Goal: Transaction & Acquisition: Purchase product/service

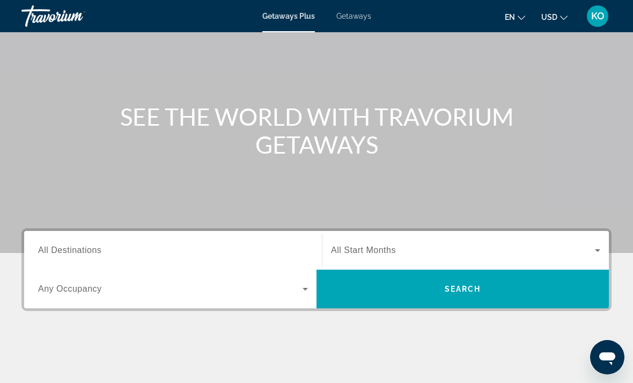
scroll to position [72, 0]
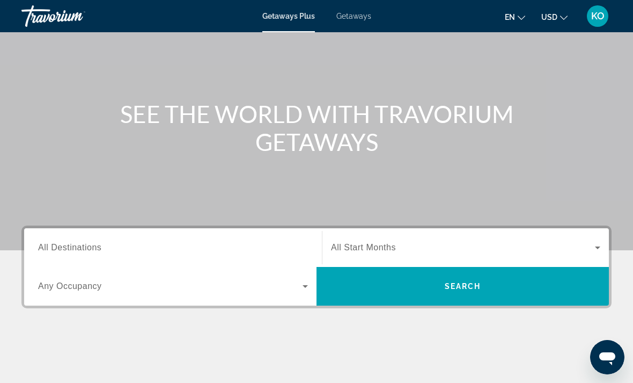
click at [70, 253] on div "Destination All Destinations" at bounding box center [173, 247] width 270 height 31
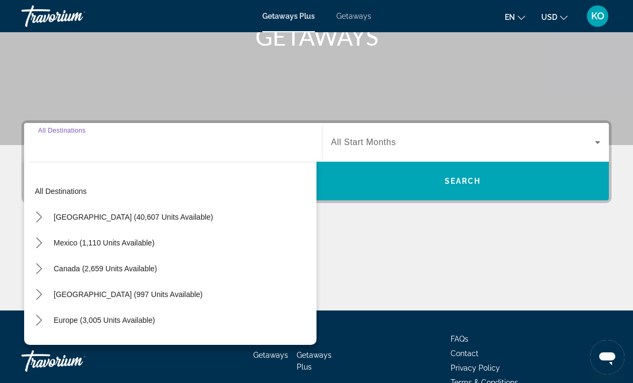
scroll to position [202, 0]
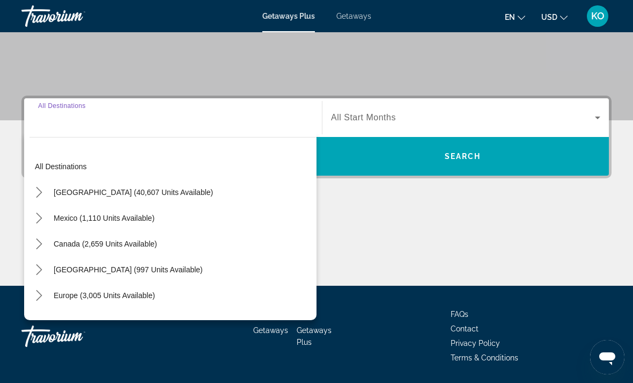
click at [64, 151] on div "All destinations United States (40,607 units available) Mexico (1,110 units ava…" at bounding box center [173, 231] width 287 height 166
click at [50, 121] on span "All Destinations" at bounding box center [69, 117] width 63 height 9
click at [50, 121] on input "Destination All Destinations" at bounding box center [173, 118] width 270 height 13
click at [59, 244] on span "Canada (2,659 units available)" at bounding box center [106, 243] width 104 height 9
type input "**********"
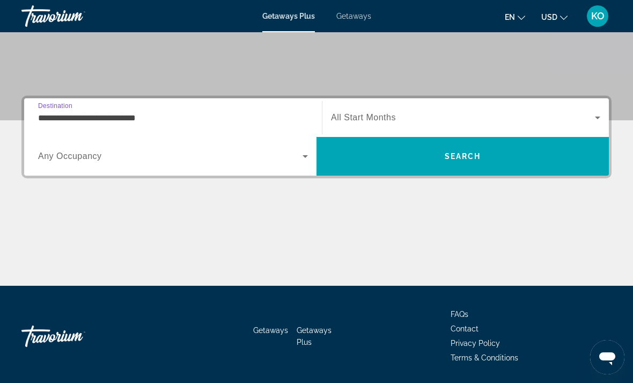
click at [353, 18] on span "Getaways" at bounding box center [353, 16] width 35 height 9
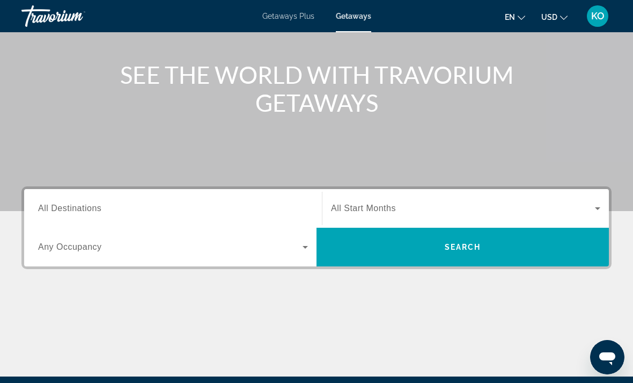
scroll to position [121, 0]
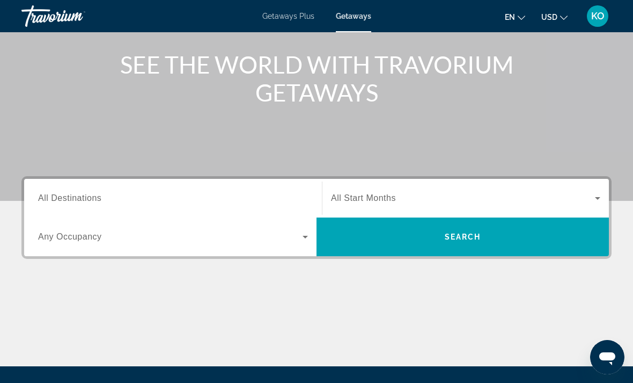
click at [64, 201] on span "All Destinations" at bounding box center [69, 197] width 63 height 9
click at [64, 201] on input "Destination All Destinations" at bounding box center [173, 198] width 270 height 13
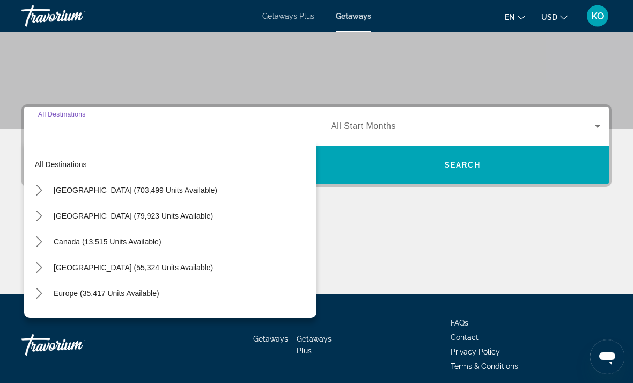
scroll to position [201, 0]
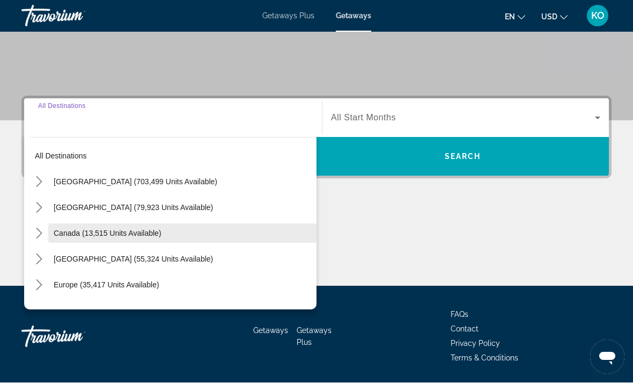
click at [67, 237] on span "Select destination: Canada (13,515 units available)" at bounding box center [182, 234] width 268 height 26
type input "**********"
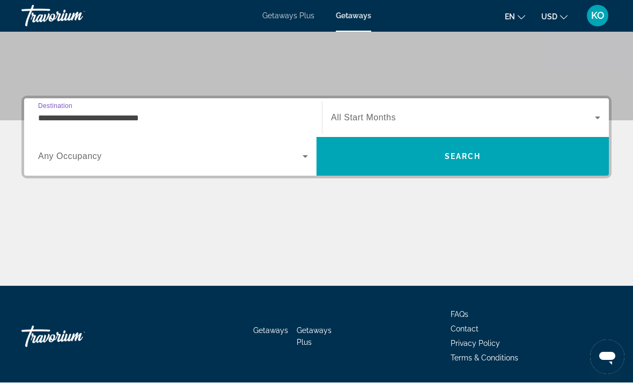
scroll to position [202, 0]
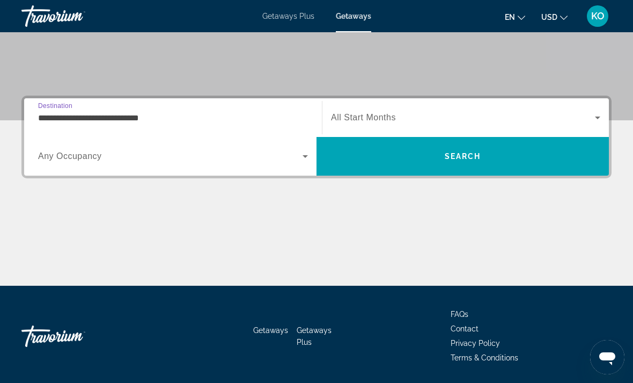
click at [76, 162] on span "Search widget" at bounding box center [170, 156] width 265 height 13
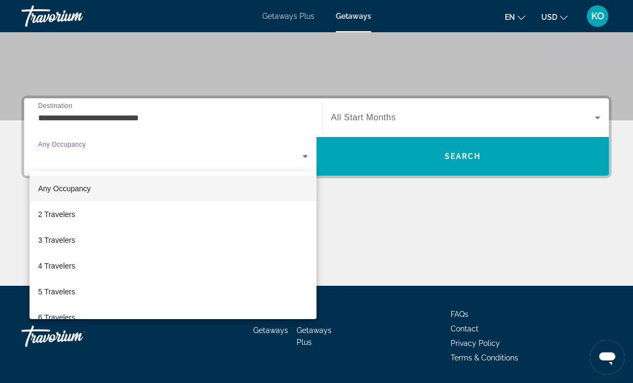
click at [123, 63] on div at bounding box center [316, 191] width 633 height 383
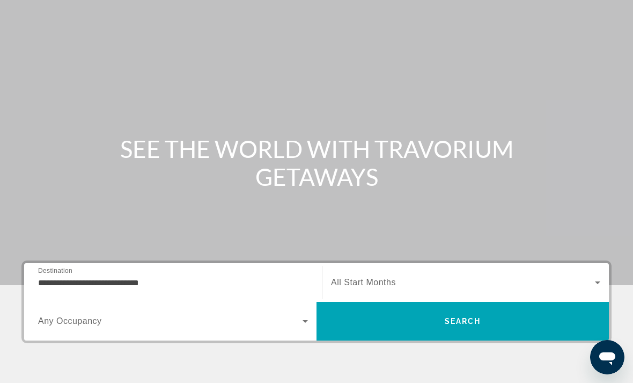
scroll to position [0, 0]
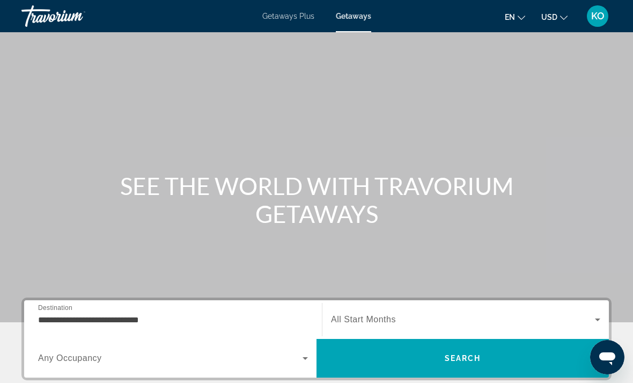
click at [45, 18] on div "Travorium" at bounding box center [74, 16] width 107 height 28
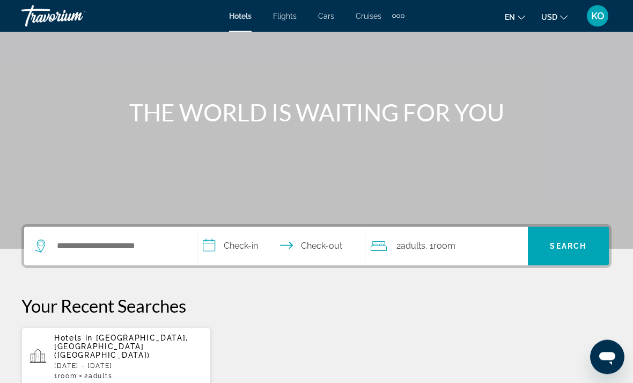
scroll to position [74, 0]
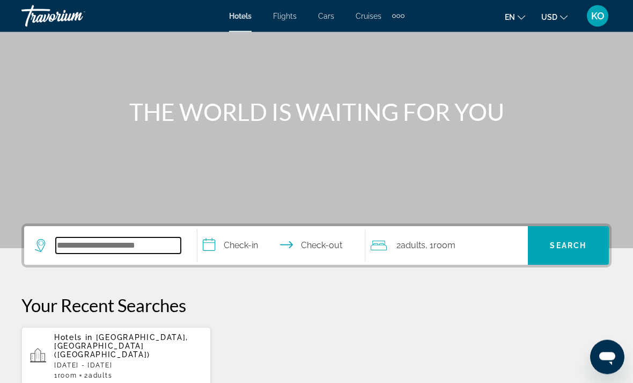
click at [78, 250] on input "Search hotel destination" at bounding box center [118, 246] width 125 height 16
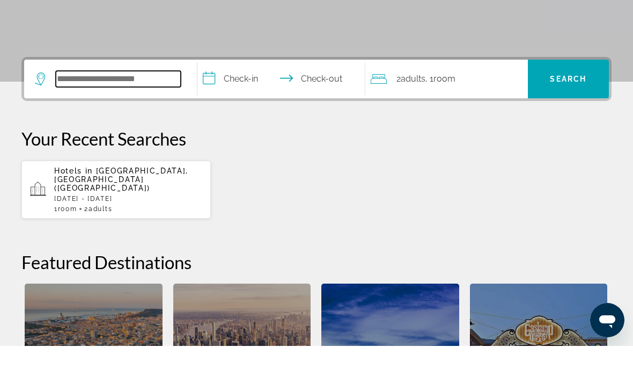
scroll to position [225, 0]
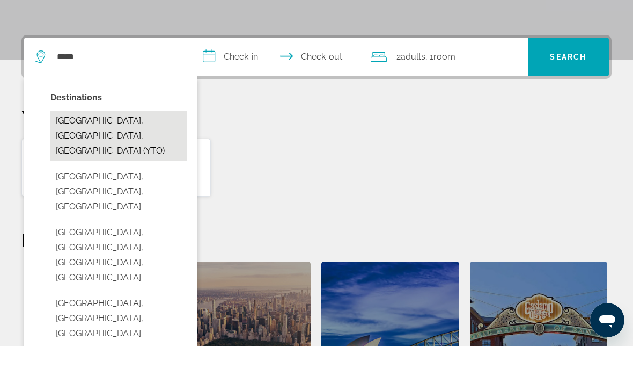
click at [77, 148] on button "[GEOGRAPHIC_DATA], [GEOGRAPHIC_DATA], [GEOGRAPHIC_DATA] (YTO)" at bounding box center [118, 173] width 136 height 50
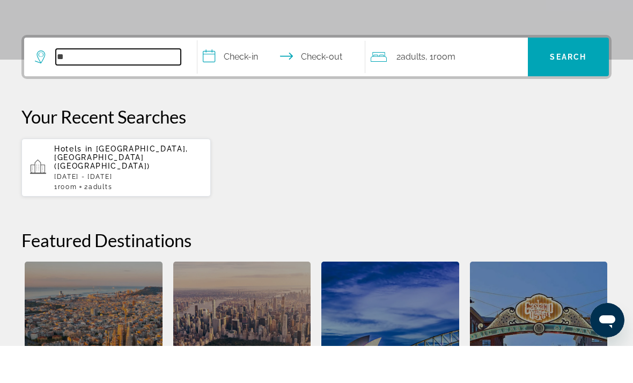
type input "*"
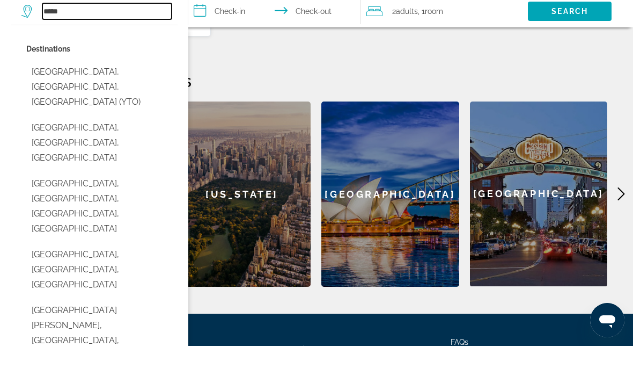
scroll to position [389, 0]
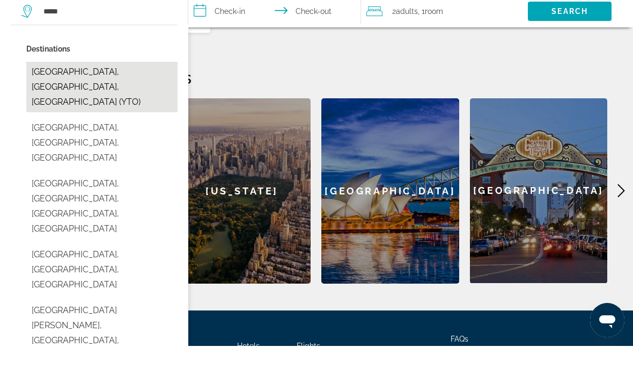
click at [52, 99] on button "[GEOGRAPHIC_DATA], [GEOGRAPHIC_DATA], [GEOGRAPHIC_DATA] (YTO)" at bounding box center [101, 124] width 151 height 50
type input "**********"
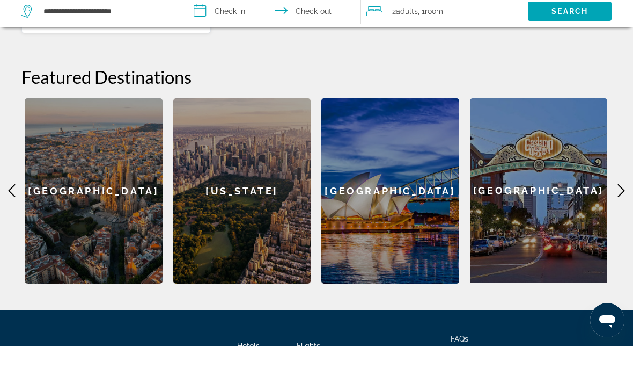
click at [211, 32] on input "**********" at bounding box center [276, 49] width 177 height 35
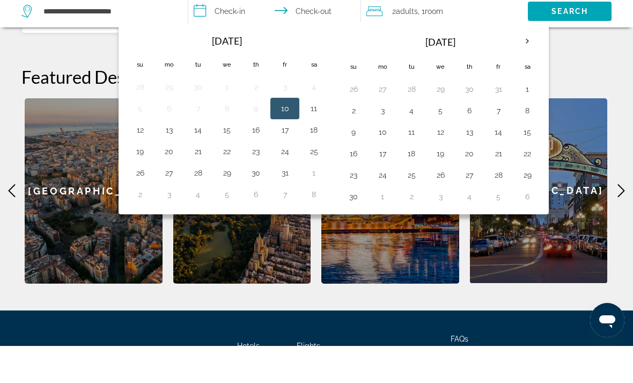
scroll to position [426, 0]
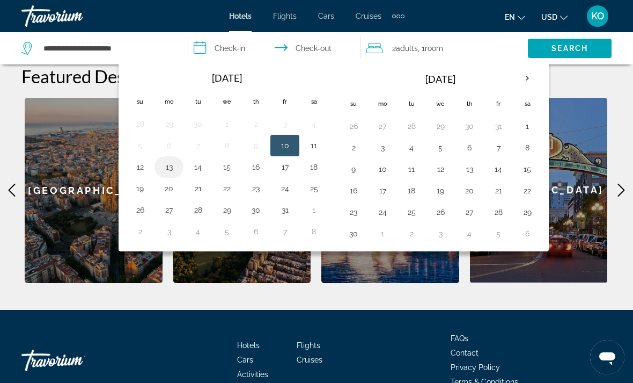
click at [165, 173] on button "13" at bounding box center [168, 166] width 17 height 15
click at [312, 53] on input "**********" at bounding box center [276, 49] width 177 height 35
click at [193, 168] on button "14" at bounding box center [197, 166] width 17 height 15
type input "**********"
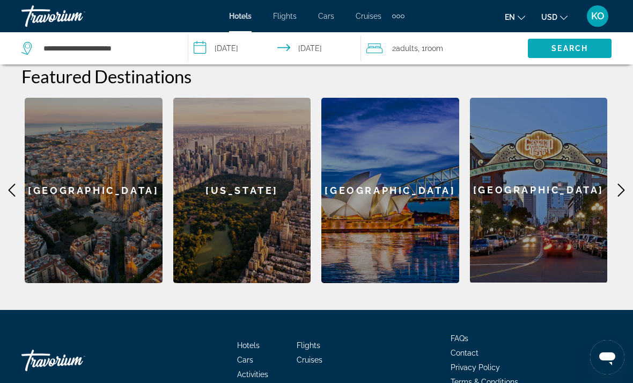
click at [573, 45] on span "Search" at bounding box center [570, 48] width 36 height 9
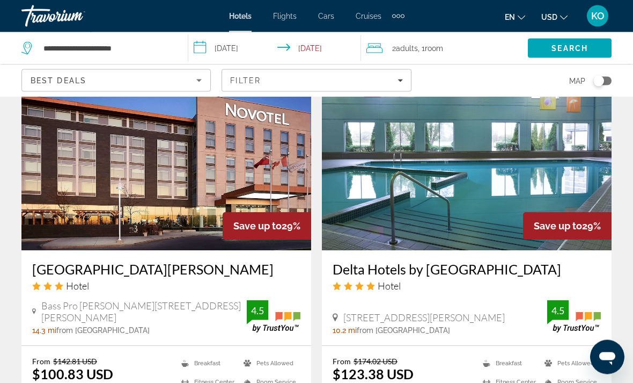
scroll to position [863, 0]
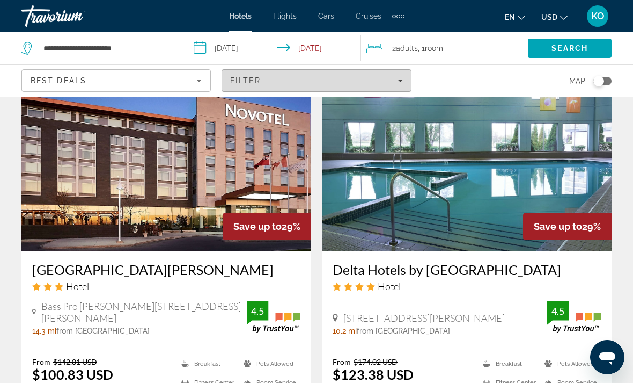
click at [394, 77] on div "Filter" at bounding box center [316, 80] width 172 height 9
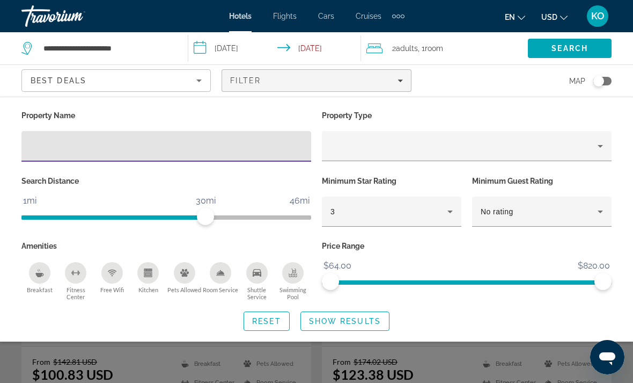
click at [603, 77] on div "Toggle map" at bounding box center [603, 81] width 18 height 9
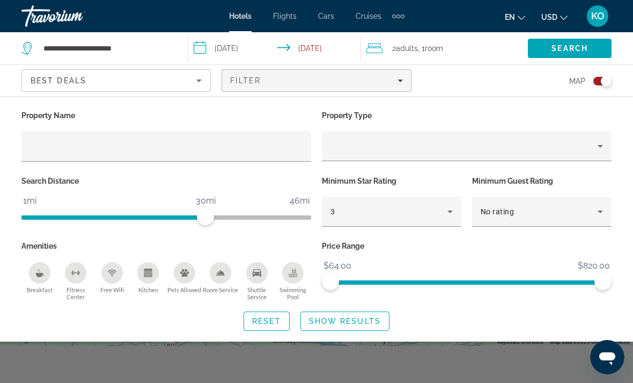
click at [518, 361] on div "Search widget" at bounding box center [316, 272] width 633 height 222
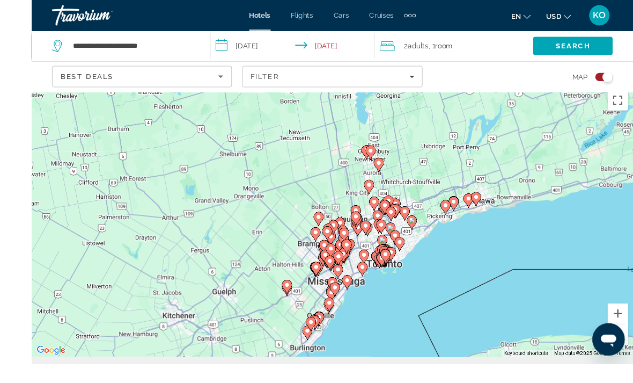
scroll to position [6, 0]
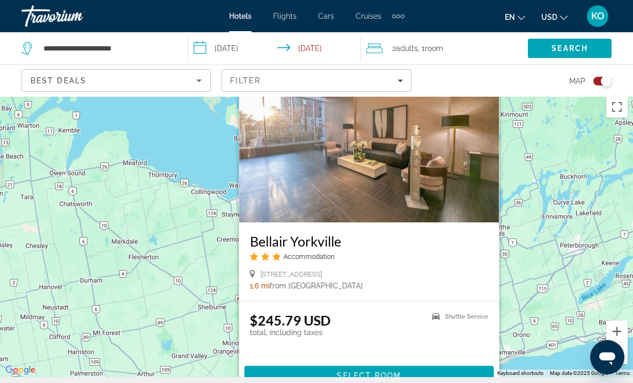
click at [551, 207] on div "To activate drag with keyboard, press Alt + Enter. Once in keyboard drag state,…" at bounding box center [316, 234] width 633 height 286
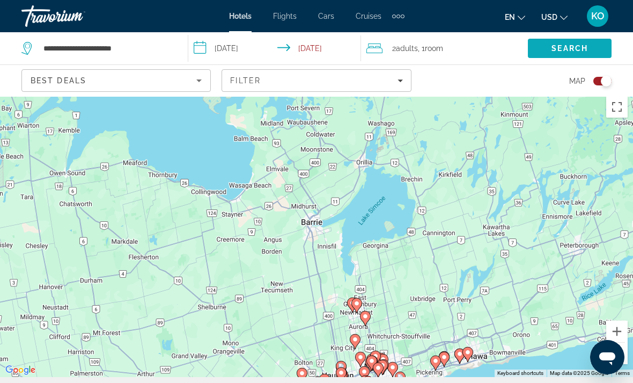
click at [572, 40] on span "Search" at bounding box center [570, 48] width 84 height 26
click at [605, 77] on div "Toggle map" at bounding box center [606, 81] width 11 height 11
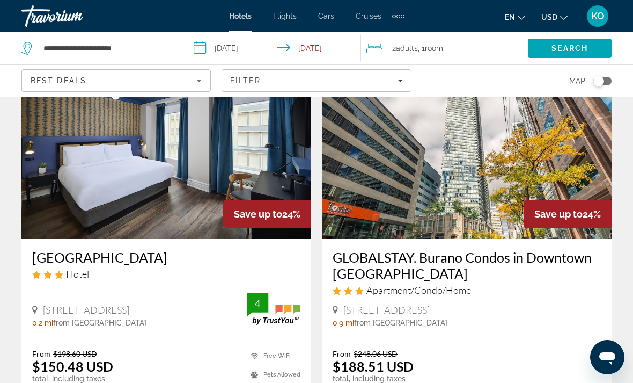
scroll to position [1683, 0]
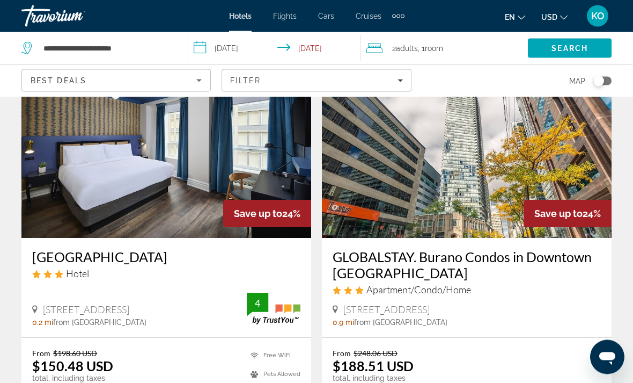
click at [164, 168] on img "Main content" at bounding box center [166, 153] width 290 height 172
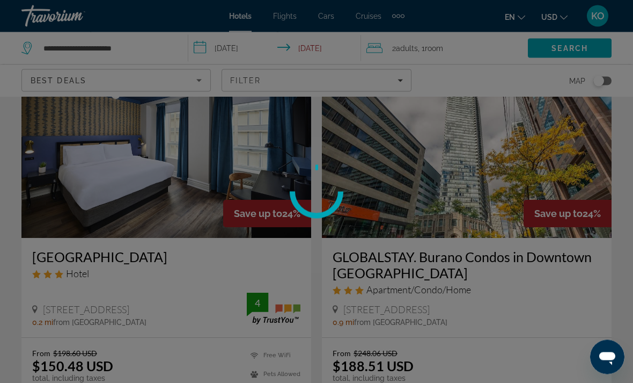
scroll to position [1684, 0]
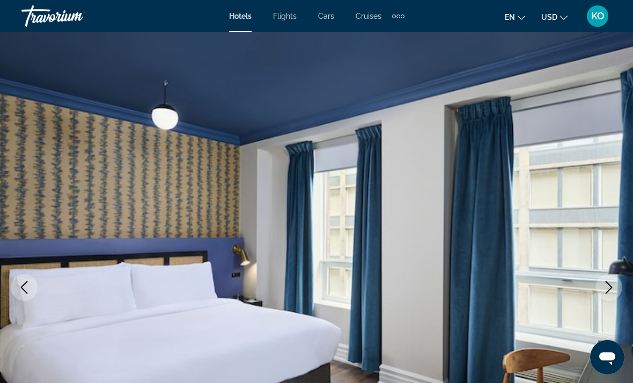
click at [608, 289] on icon "Next image" at bounding box center [609, 287] width 13 height 13
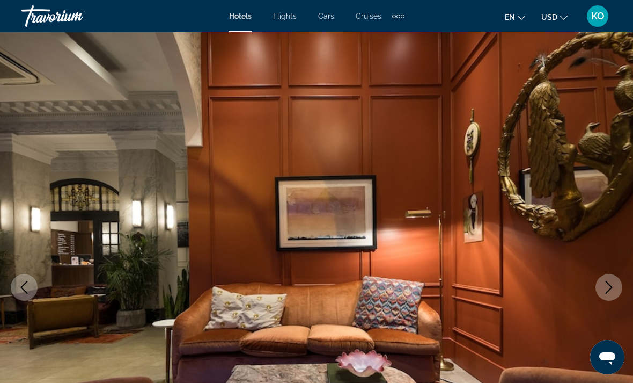
click at [612, 287] on icon "Next image" at bounding box center [609, 287] width 7 height 13
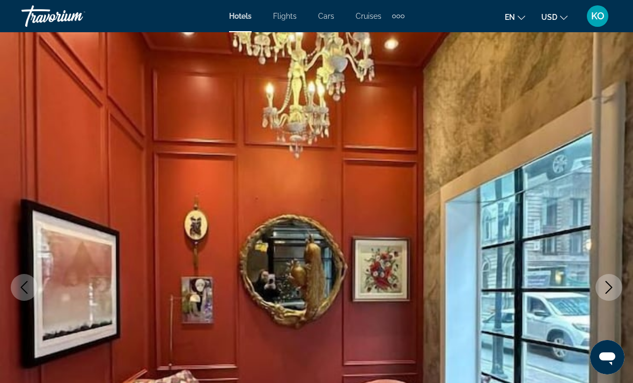
click at [614, 284] on icon "Next image" at bounding box center [609, 287] width 13 height 13
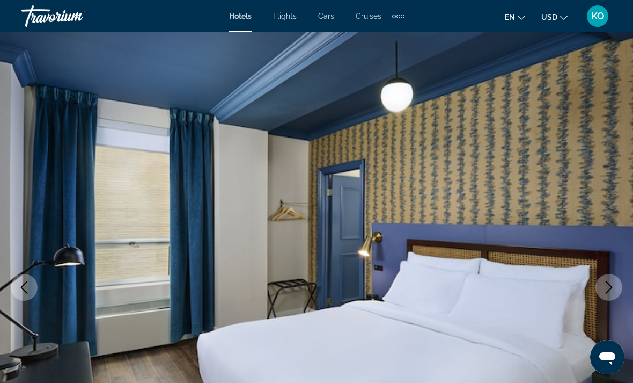
click at [614, 287] on icon "Next image" at bounding box center [609, 287] width 13 height 13
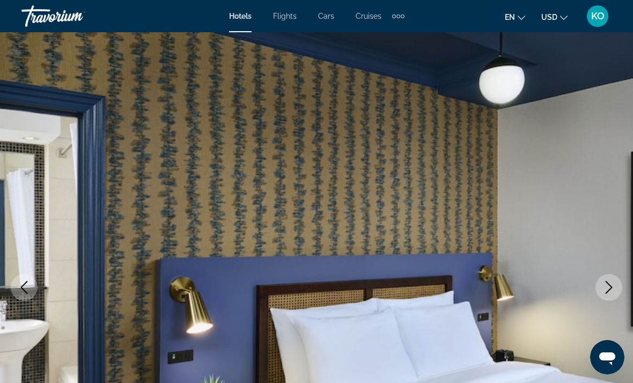
click at [610, 288] on icon "Next image" at bounding box center [609, 287] width 13 height 13
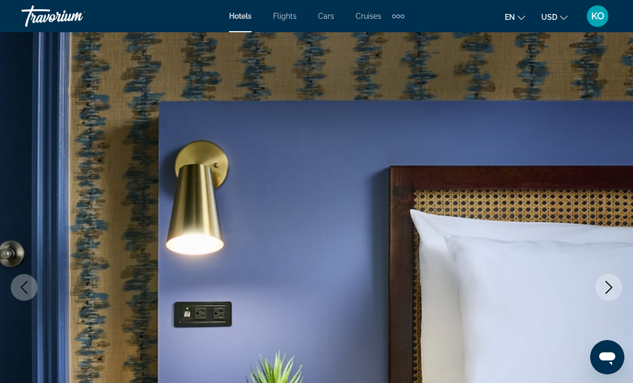
click at [614, 286] on icon "Next image" at bounding box center [609, 287] width 13 height 13
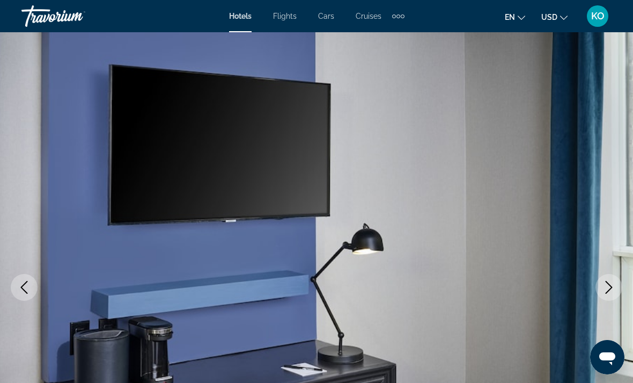
click at [613, 289] on icon "Next image" at bounding box center [609, 287] width 13 height 13
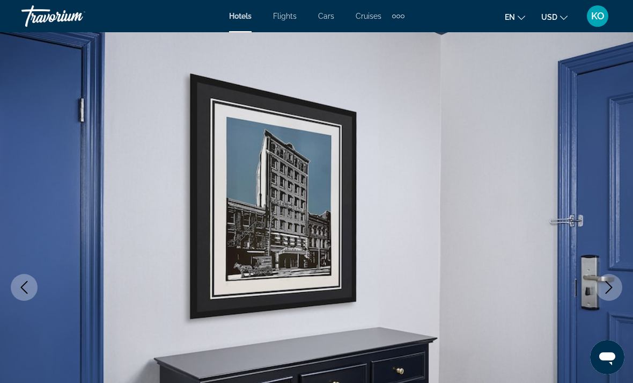
click at [610, 291] on icon "Next image" at bounding box center [609, 287] width 13 height 13
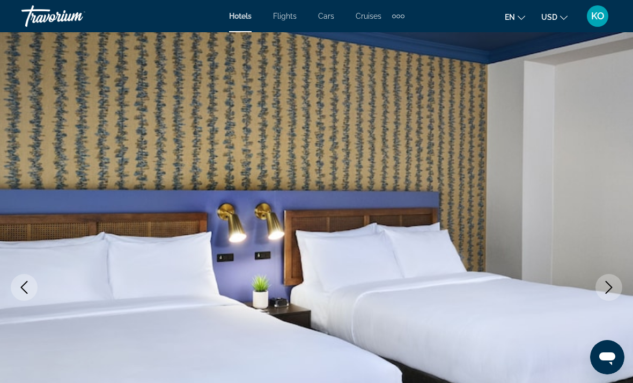
click at [612, 290] on icon "Next image" at bounding box center [609, 287] width 13 height 13
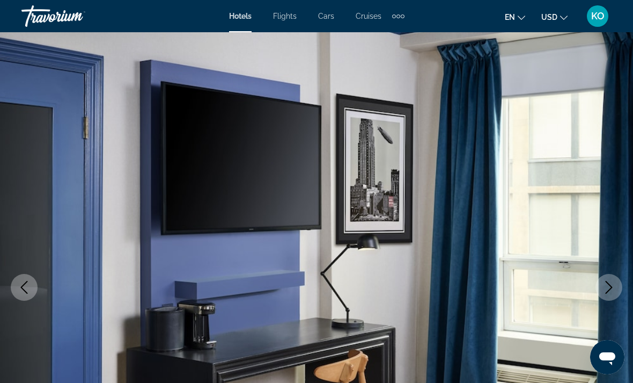
click at [613, 289] on icon "Next image" at bounding box center [609, 287] width 13 height 13
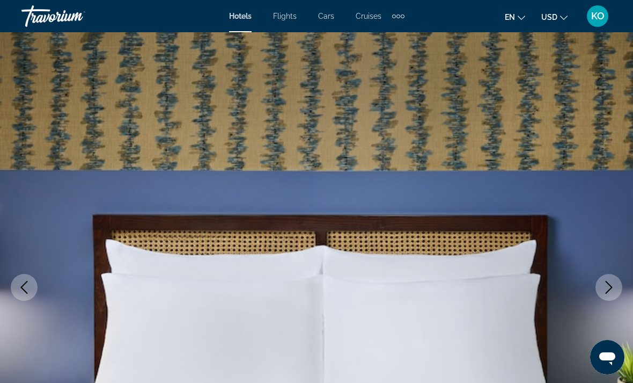
click at [613, 288] on icon "Next image" at bounding box center [609, 287] width 13 height 13
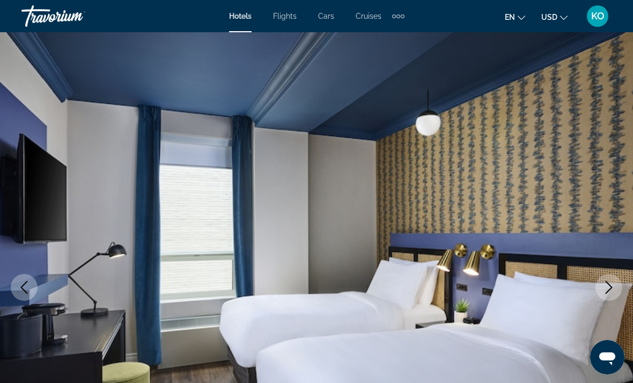
click at [610, 293] on icon "Next image" at bounding box center [609, 287] width 13 height 13
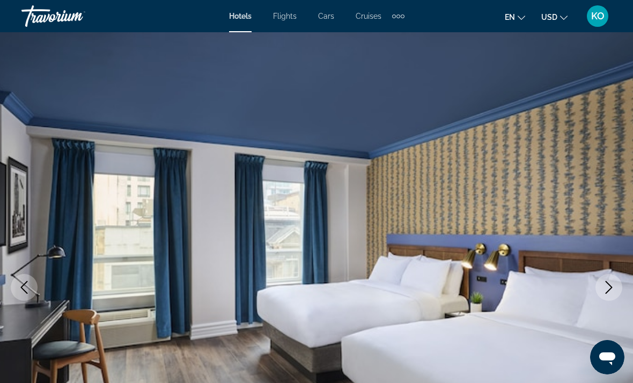
click at [609, 285] on icon "Next image" at bounding box center [609, 287] width 13 height 13
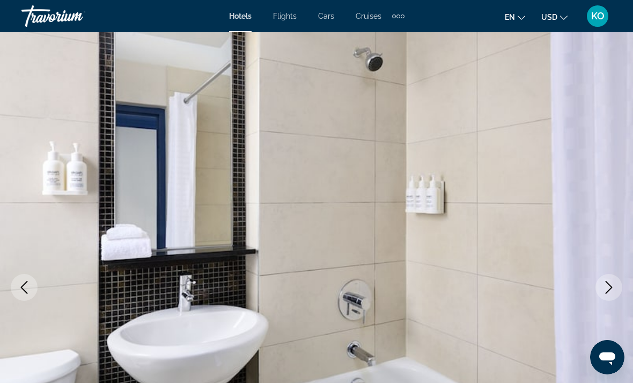
click at [612, 288] on icon "Next image" at bounding box center [609, 287] width 13 height 13
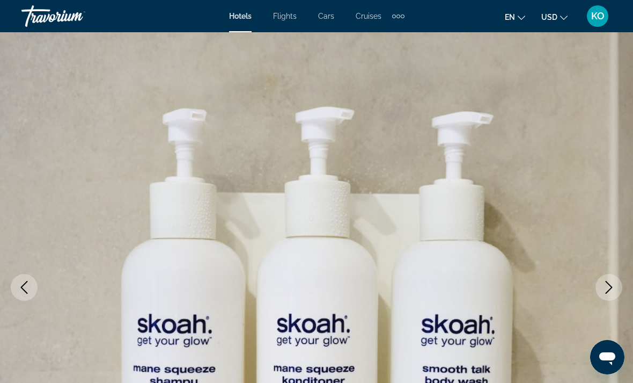
click at [614, 291] on icon "Next image" at bounding box center [609, 287] width 13 height 13
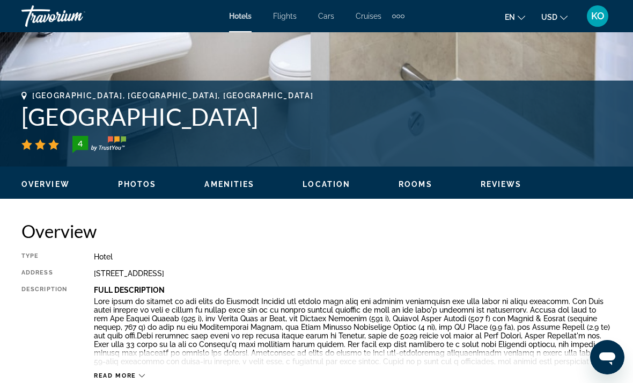
scroll to position [390, 0]
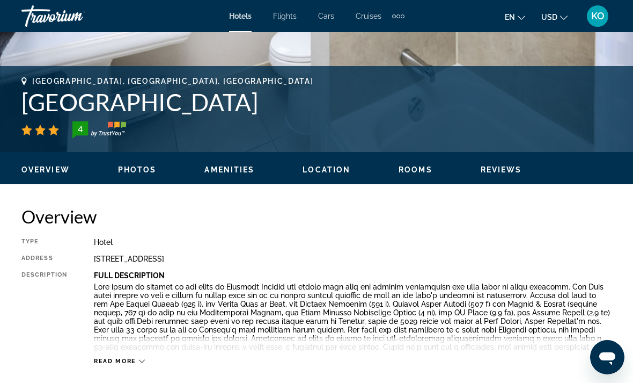
click at [125, 362] on span "Read more" at bounding box center [115, 360] width 42 height 7
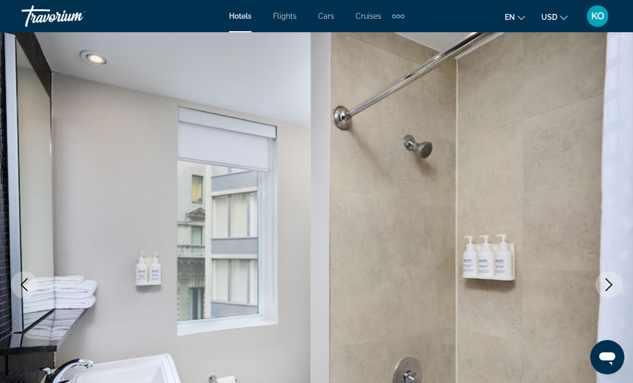
scroll to position [0, 0]
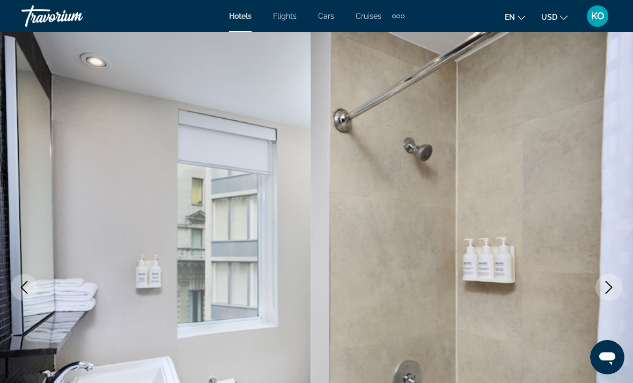
click at [559, 17] on button "USD USD ($) MXN (Mex$) CAD (Can$) GBP (£) EUR (€) AUD (A$) NZD (NZ$) CNY (CN¥)" at bounding box center [554, 17] width 26 height 16
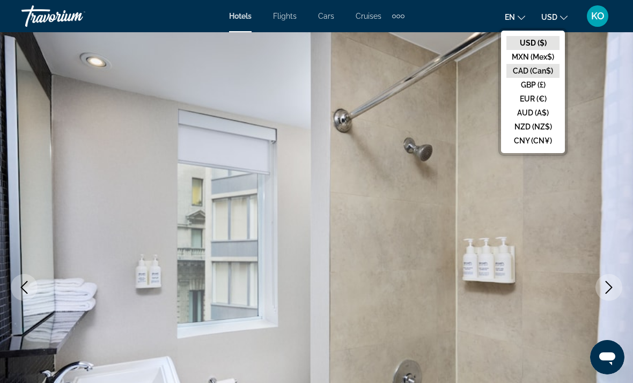
click at [548, 69] on button "CAD (Can$)" at bounding box center [533, 71] width 53 height 14
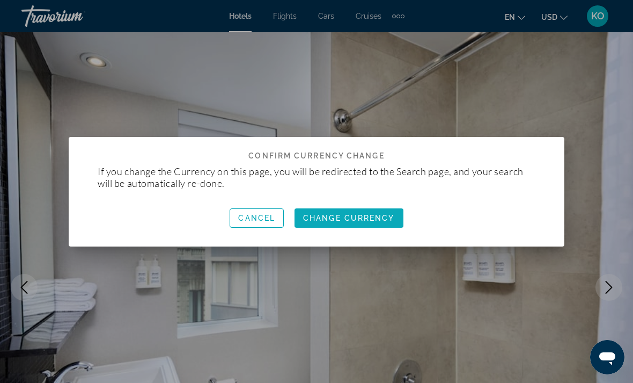
click at [385, 216] on span "Change Currency" at bounding box center [349, 218] width 92 height 9
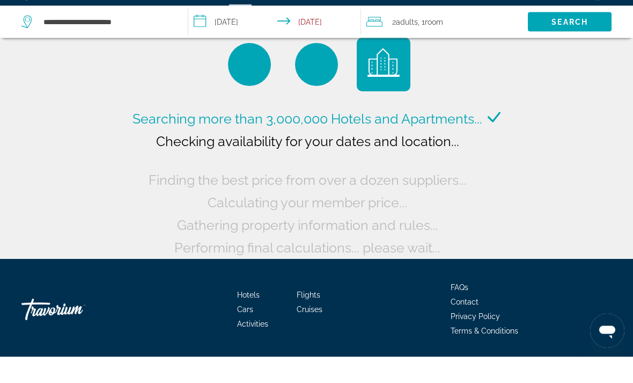
scroll to position [16, 0]
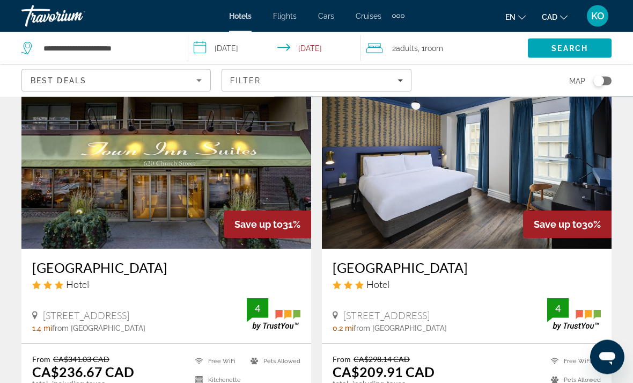
scroll to position [469, 0]
click at [463, 215] on img "Main content" at bounding box center [467, 163] width 290 height 172
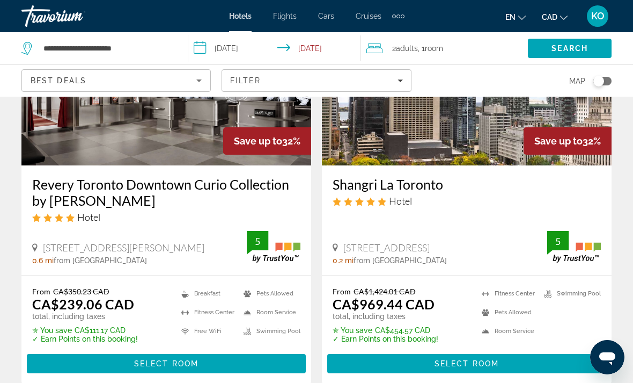
scroll to position [139, 0]
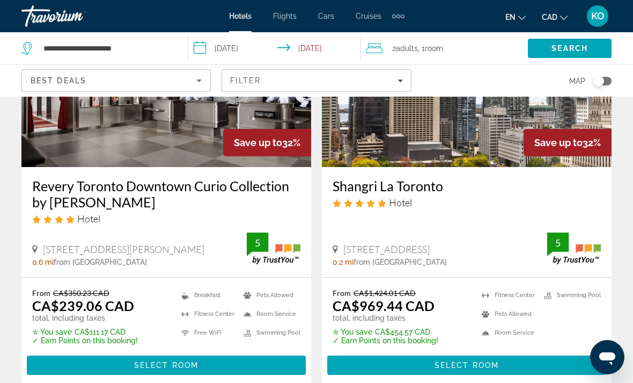
click at [182, 143] on img "Main content" at bounding box center [166, 81] width 290 height 172
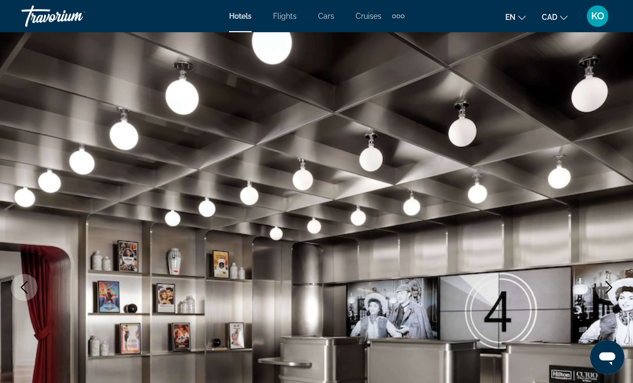
click at [614, 302] on img "Main content" at bounding box center [316, 287] width 633 height 510
click at [603, 286] on icon "Next image" at bounding box center [609, 287] width 13 height 13
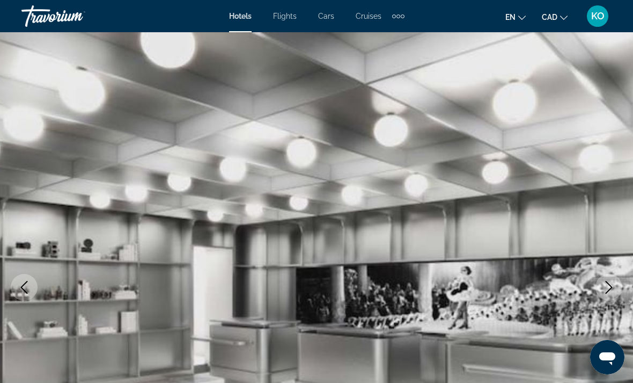
click at [608, 286] on icon "Next image" at bounding box center [609, 287] width 13 height 13
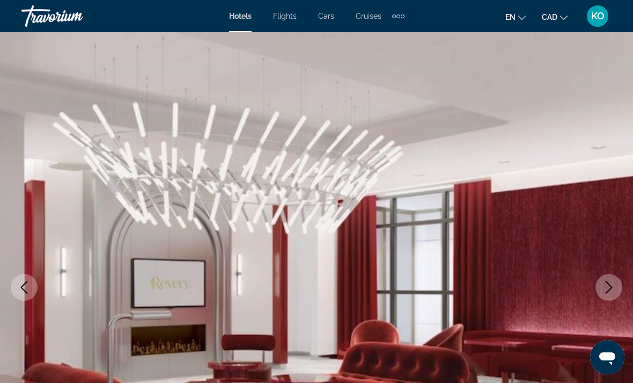
click at [606, 287] on icon "Next image" at bounding box center [609, 287] width 13 height 13
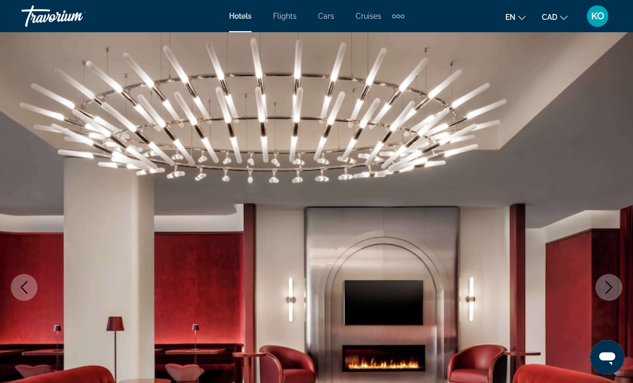
click at [608, 287] on icon "Next image" at bounding box center [609, 287] width 13 height 13
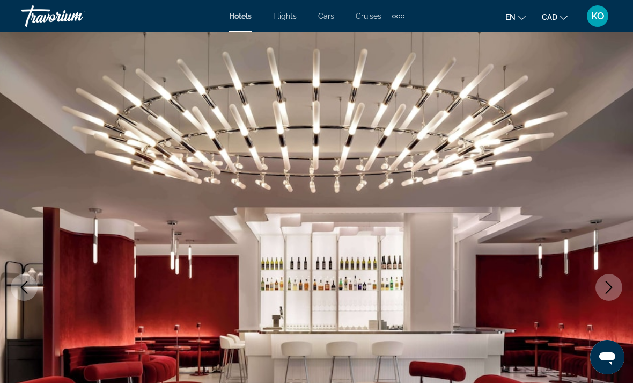
click at [611, 286] on icon "Next image" at bounding box center [609, 287] width 7 height 13
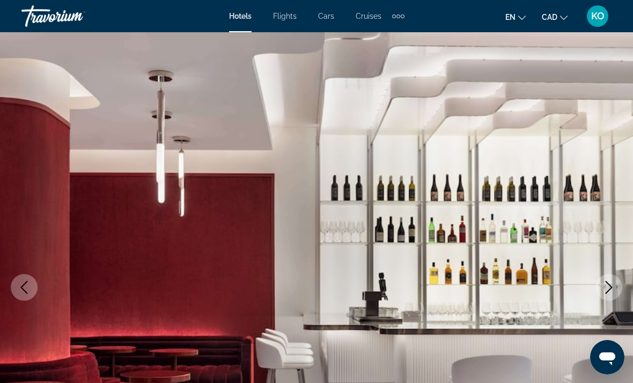
click at [609, 289] on icon "Next image" at bounding box center [609, 287] width 13 height 13
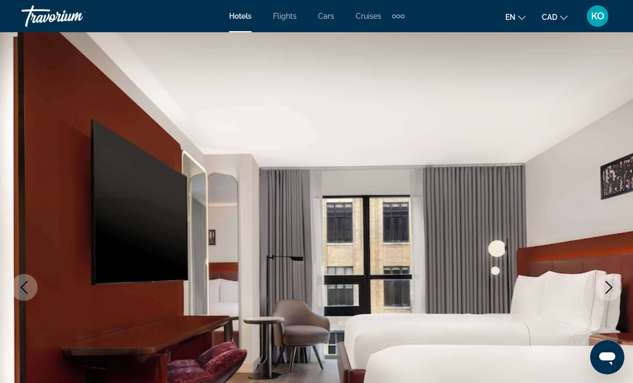
click at [606, 288] on icon "Next image" at bounding box center [609, 287] width 13 height 13
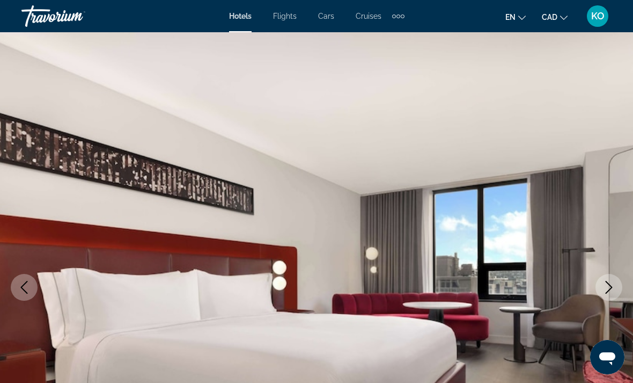
click at [608, 291] on icon "Next image" at bounding box center [609, 287] width 7 height 13
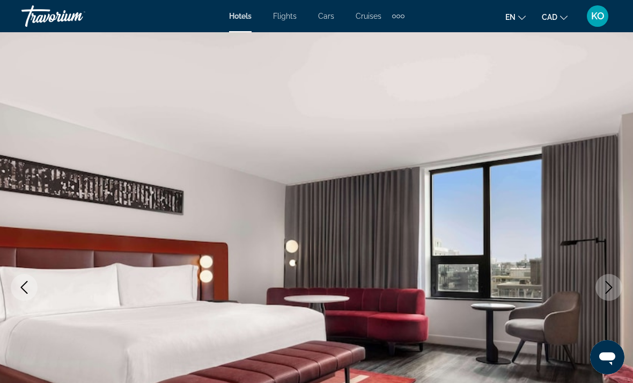
click at [603, 283] on icon "Next image" at bounding box center [609, 287] width 13 height 13
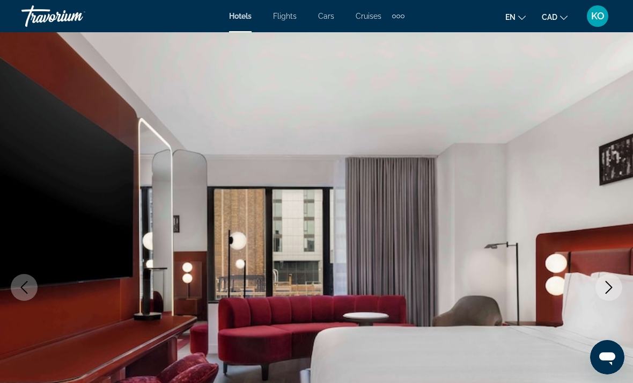
click at [608, 286] on icon "Next image" at bounding box center [609, 287] width 13 height 13
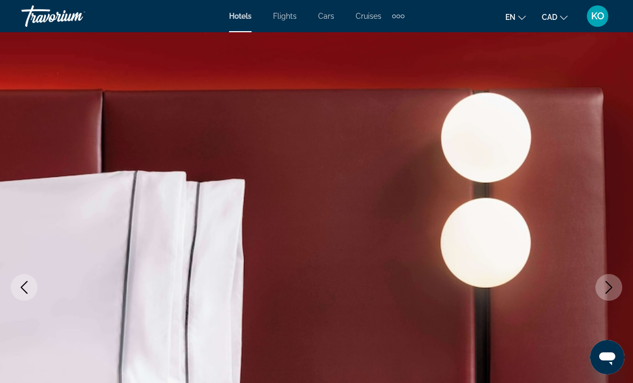
click at [607, 286] on icon "Next image" at bounding box center [609, 287] width 13 height 13
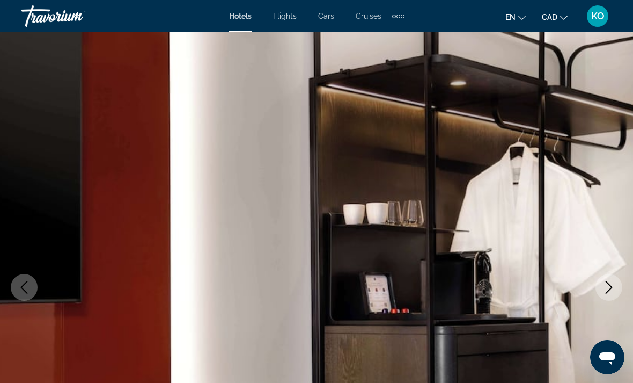
click at [611, 292] on icon "Next image" at bounding box center [609, 287] width 13 height 13
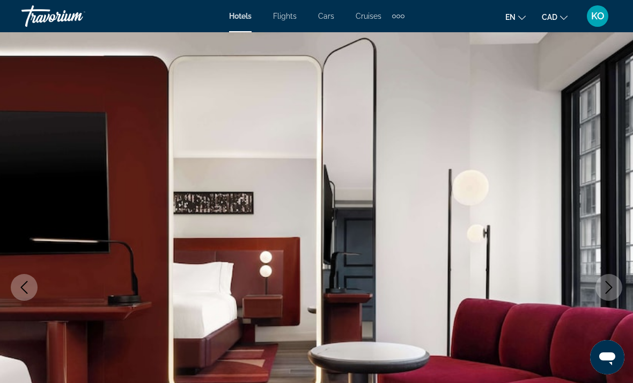
click at [606, 288] on icon "Next image" at bounding box center [609, 287] width 13 height 13
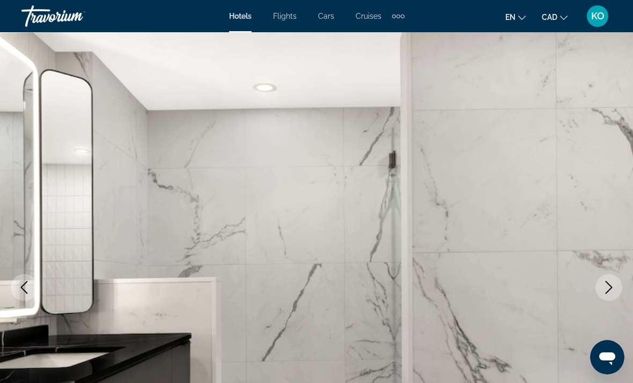
click at [613, 289] on icon "Next image" at bounding box center [609, 287] width 13 height 13
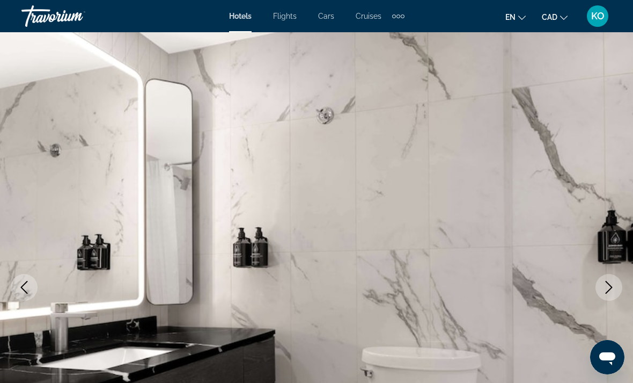
click at [609, 295] on button "Next image" at bounding box center [609, 287] width 27 height 27
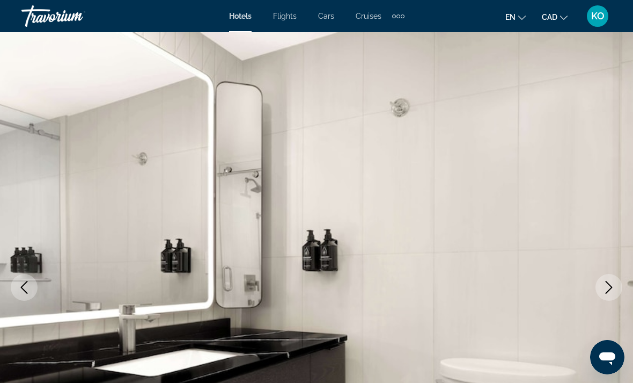
click at [611, 289] on icon "Next image" at bounding box center [609, 287] width 13 height 13
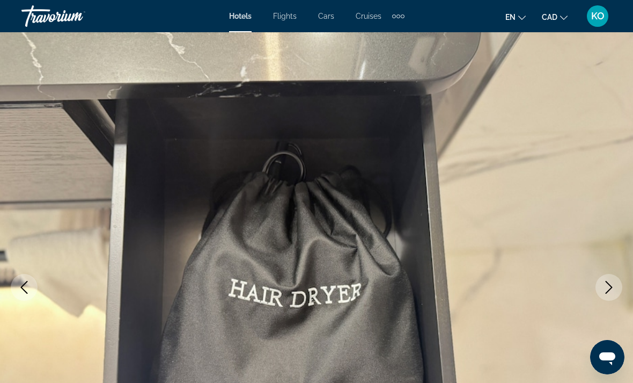
click at [609, 282] on icon "Next image" at bounding box center [609, 287] width 13 height 13
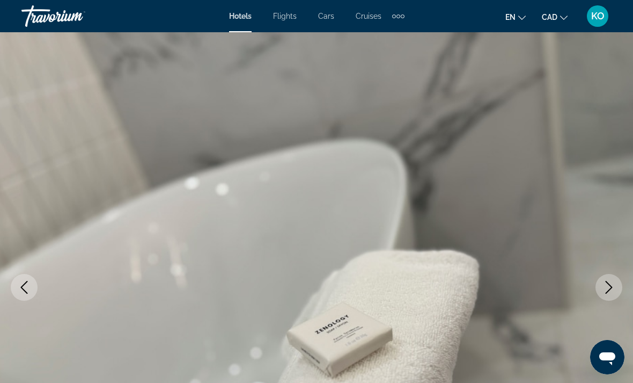
click at [612, 280] on button "Next image" at bounding box center [609, 287] width 27 height 27
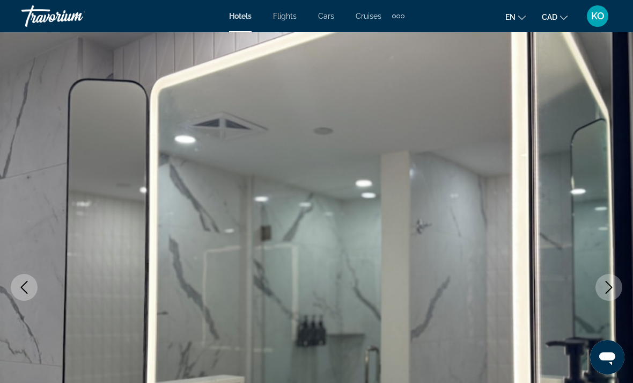
click at [613, 292] on icon "Next image" at bounding box center [609, 287] width 13 height 13
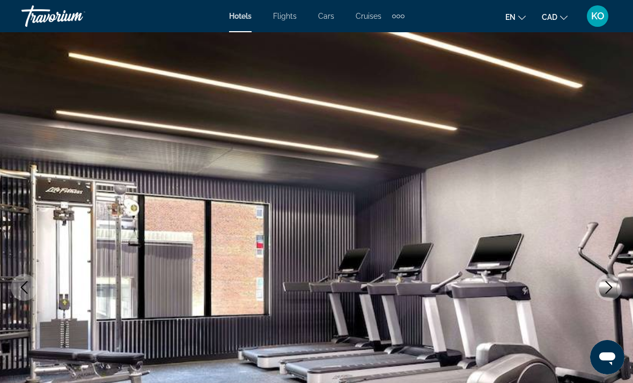
click at [611, 290] on icon "Next image" at bounding box center [609, 287] width 13 height 13
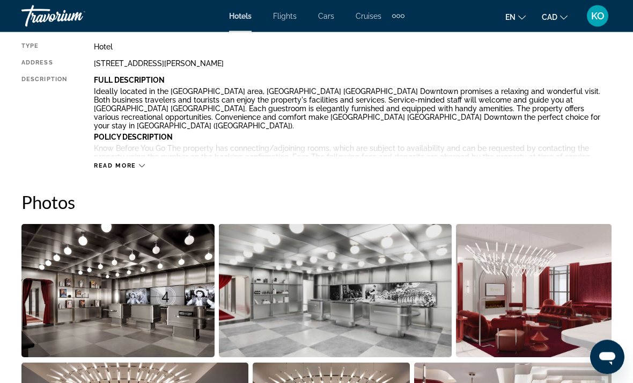
scroll to position [511, 0]
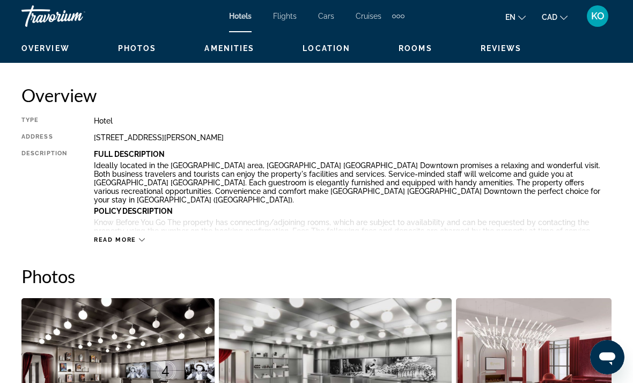
click at [119, 236] on span "Read more" at bounding box center [115, 239] width 42 height 7
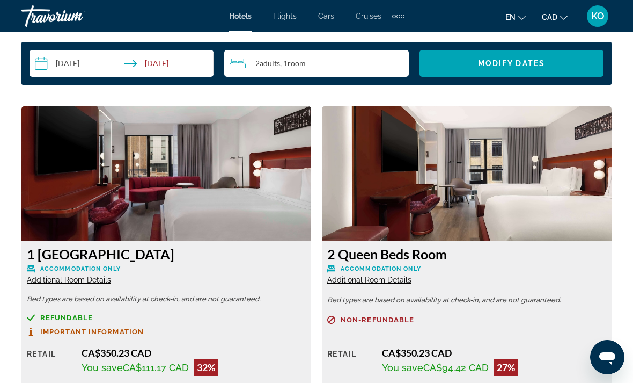
scroll to position [1643, 0]
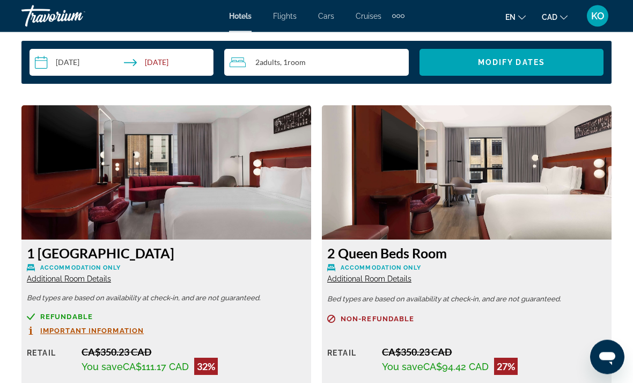
click at [215, 191] on img "Main content" at bounding box center [166, 173] width 290 height 134
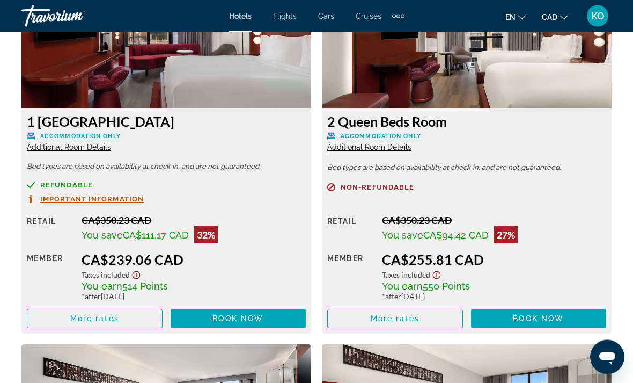
scroll to position [1803, 0]
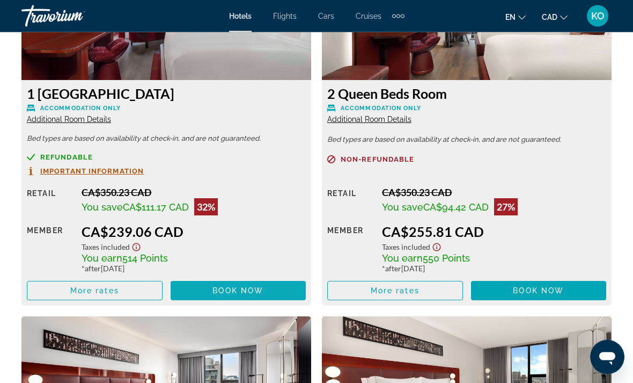
click at [267, 278] on span "Main content" at bounding box center [239, 291] width 136 height 26
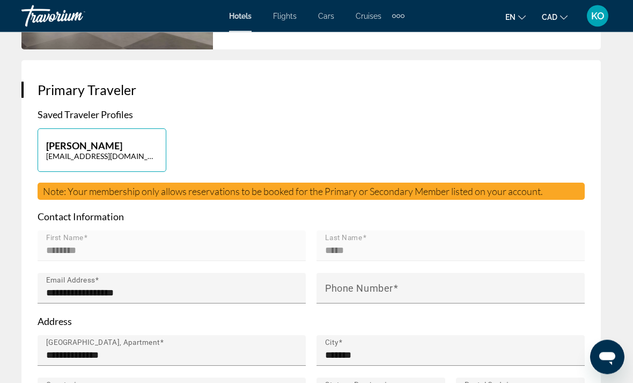
scroll to position [450, 0]
click at [206, 237] on mat-form-field "First Name ********" at bounding box center [172, 251] width 268 height 42
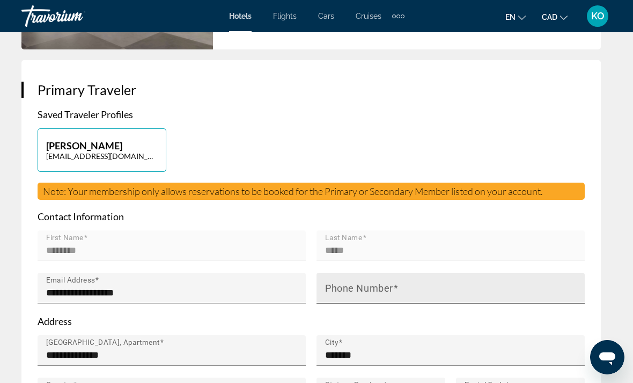
click at [414, 287] on input "Phone Number" at bounding box center [454, 292] width 258 height 13
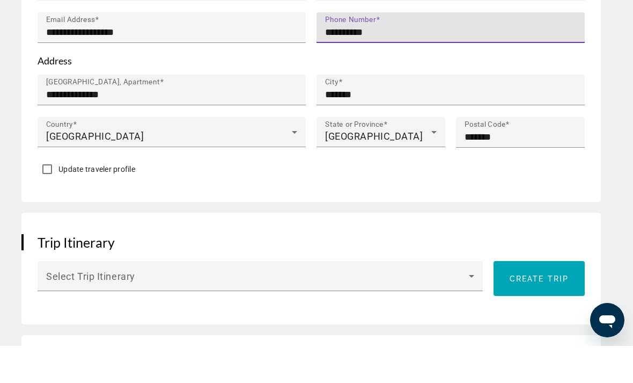
scroll to position [677, 0]
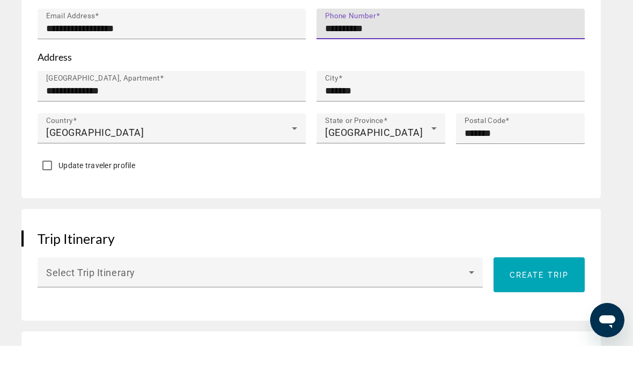
type input "**********"
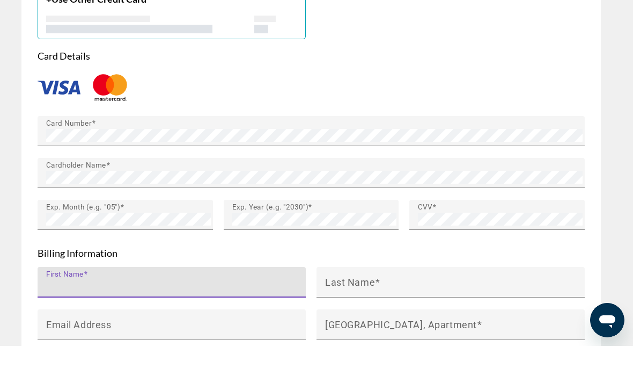
scroll to position [1150, 0]
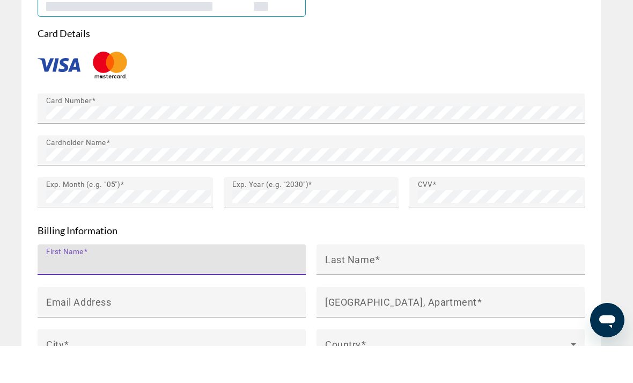
click at [141, 295] on input "First Name" at bounding box center [175, 301] width 258 height 13
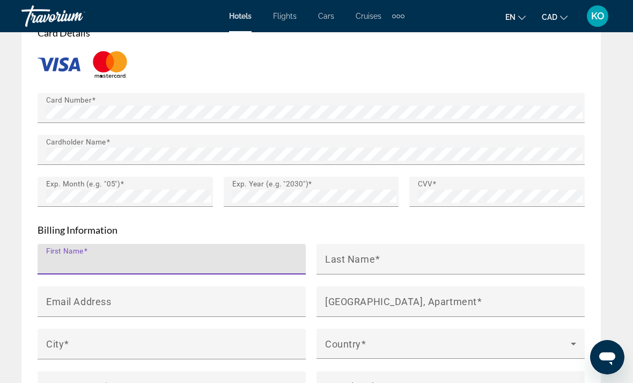
scroll to position [1187, 0]
click at [141, 258] on input "First Name" at bounding box center [175, 264] width 258 height 13
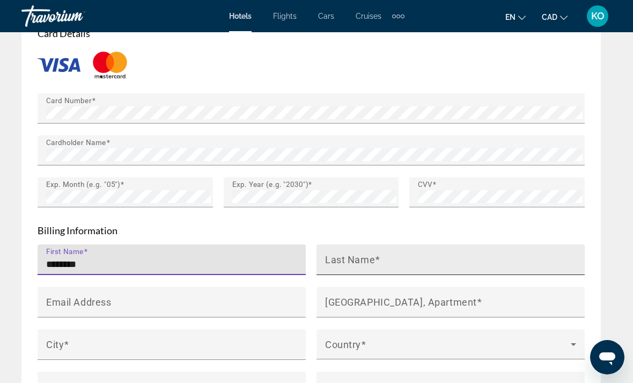
type input "********"
click at [452, 258] on input "Last Name" at bounding box center [454, 264] width 258 height 13
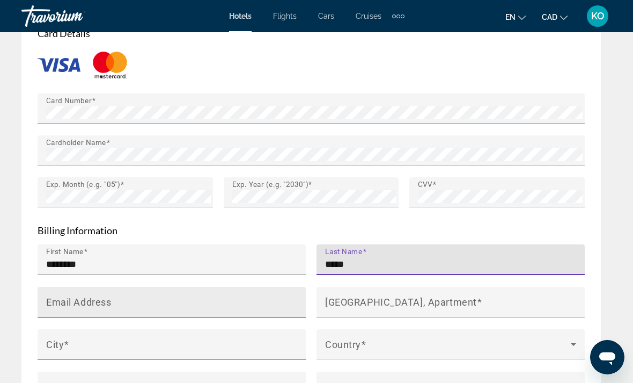
type input "*****"
click at [134, 300] on input "Email Address" at bounding box center [175, 306] width 258 height 13
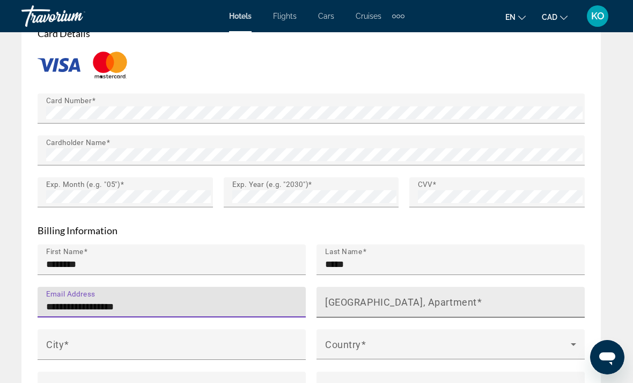
type input "**********"
click at [498, 300] on input "[GEOGRAPHIC_DATA], Apartment" at bounding box center [454, 306] width 258 height 13
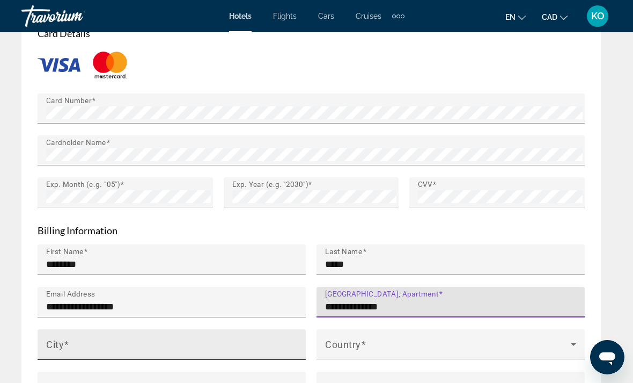
type input "**********"
click at [175, 332] on div "City" at bounding box center [175, 344] width 258 height 31
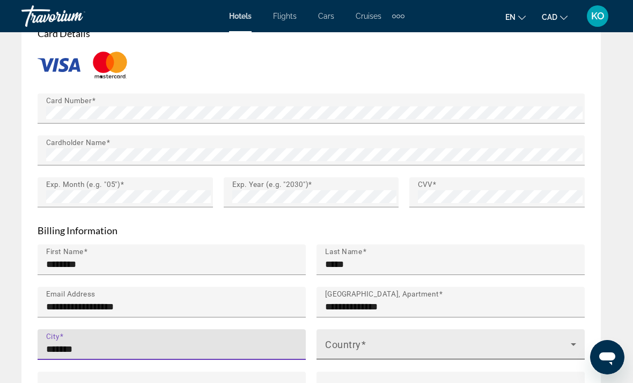
type input "*******"
click at [450, 329] on div "Country" at bounding box center [450, 344] width 251 height 30
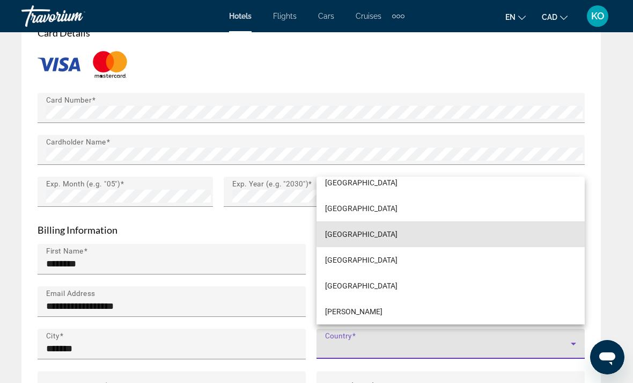
scroll to position [1042, 0]
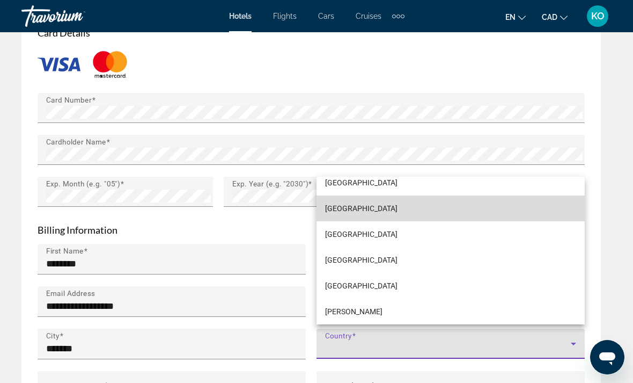
click at [413, 221] on mat-option "[GEOGRAPHIC_DATA]" at bounding box center [451, 208] width 268 height 26
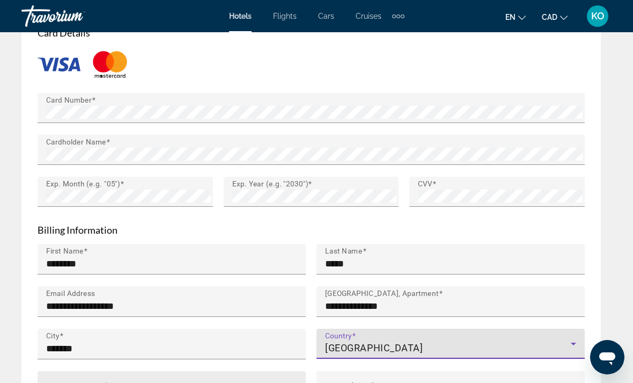
click at [187, 372] on div "State or Province" at bounding box center [171, 386] width 251 height 30
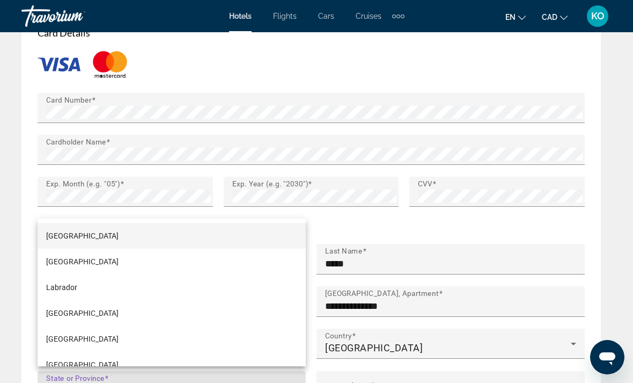
click at [157, 248] on mat-option "[GEOGRAPHIC_DATA]" at bounding box center [172, 236] width 268 height 26
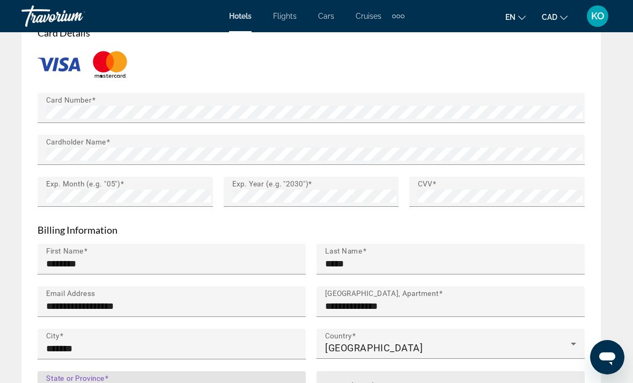
click at [441, 376] on div "Postal Code" at bounding box center [454, 386] width 258 height 31
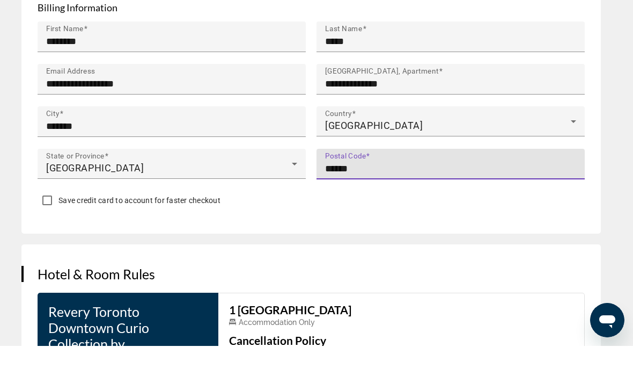
scroll to position [1431, 0]
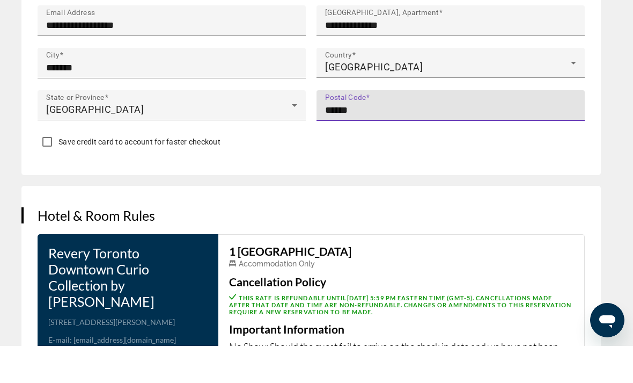
type input "******"
click at [124, 174] on span "Save credit card to account for faster checkout" at bounding box center [139, 178] width 162 height 9
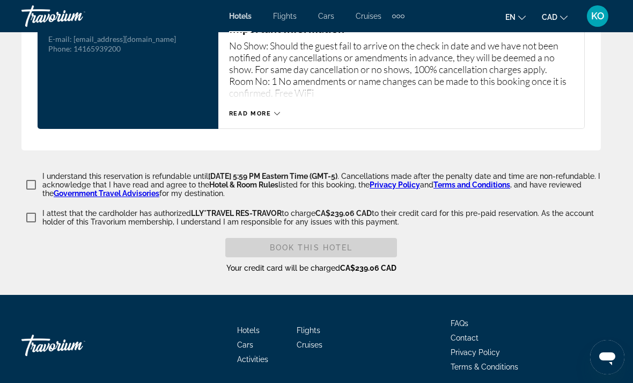
scroll to position [1768, 0]
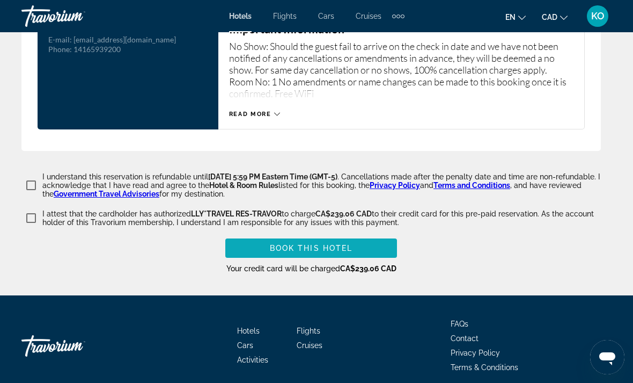
click at [333, 244] on span "Book this hotel" at bounding box center [311, 248] width 83 height 9
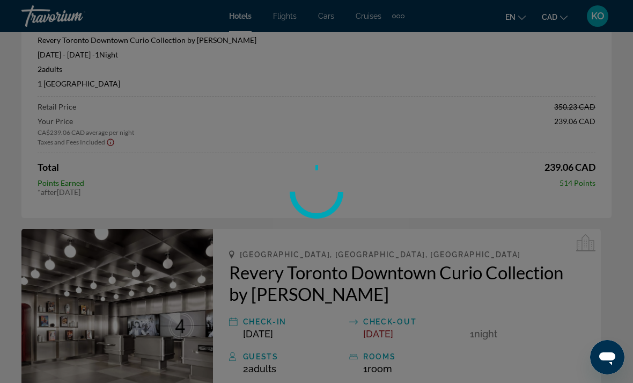
scroll to position [115, 0]
